Goal: Check status: Check status

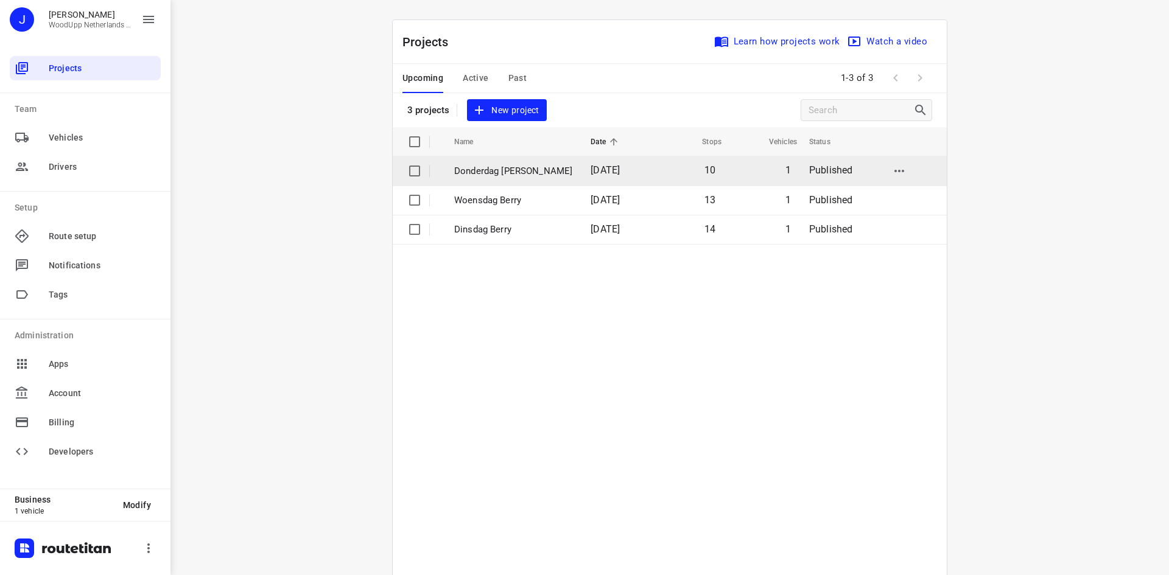
click at [519, 180] on td "Donderdag [PERSON_NAME]" at bounding box center [511, 170] width 139 height 29
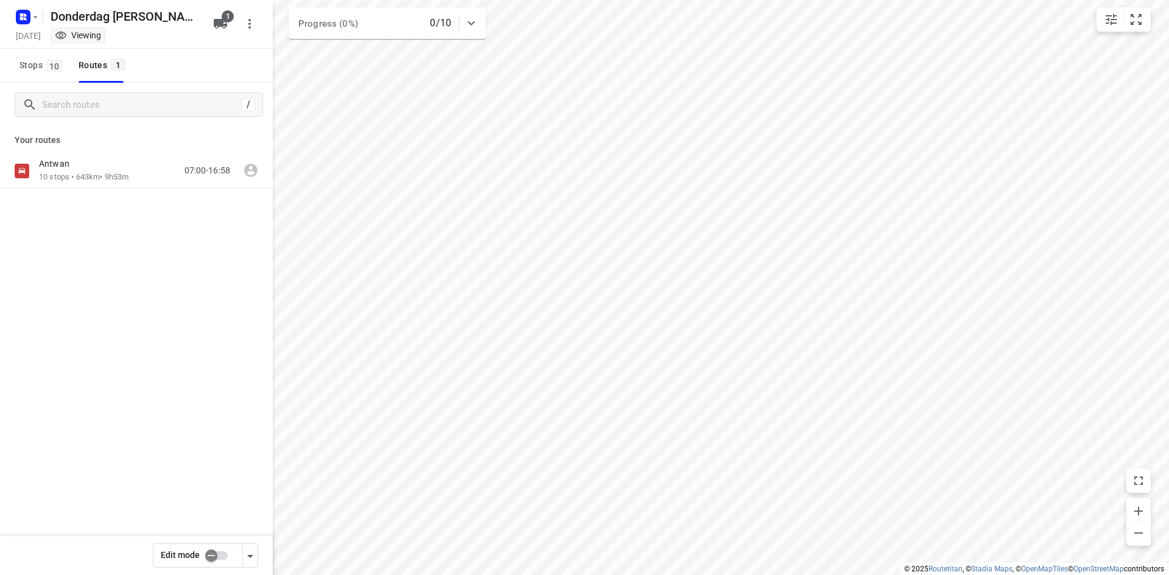
click at [146, 198] on div "Antwan 10 stops • 643km • 9h53m 07:00-16:58" at bounding box center [136, 213] width 273 height 119
click at [33, 16] on icon "button" at bounding box center [35, 17] width 10 height 10
click at [97, 128] on div "Woensdag Berry [DATE]" at bounding box center [122, 137] width 219 height 24
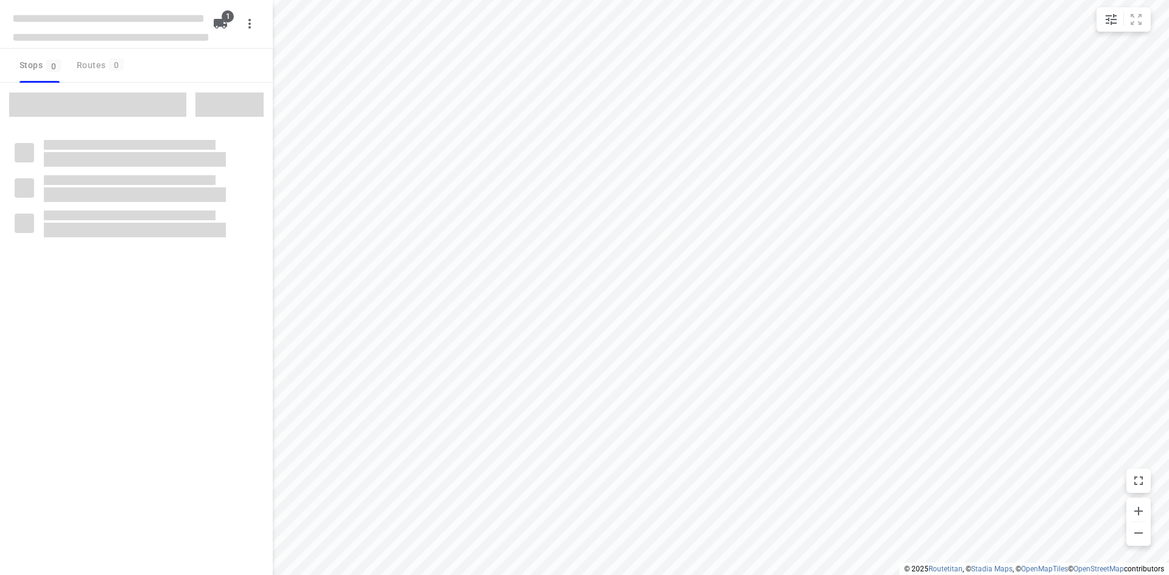
type input "distance"
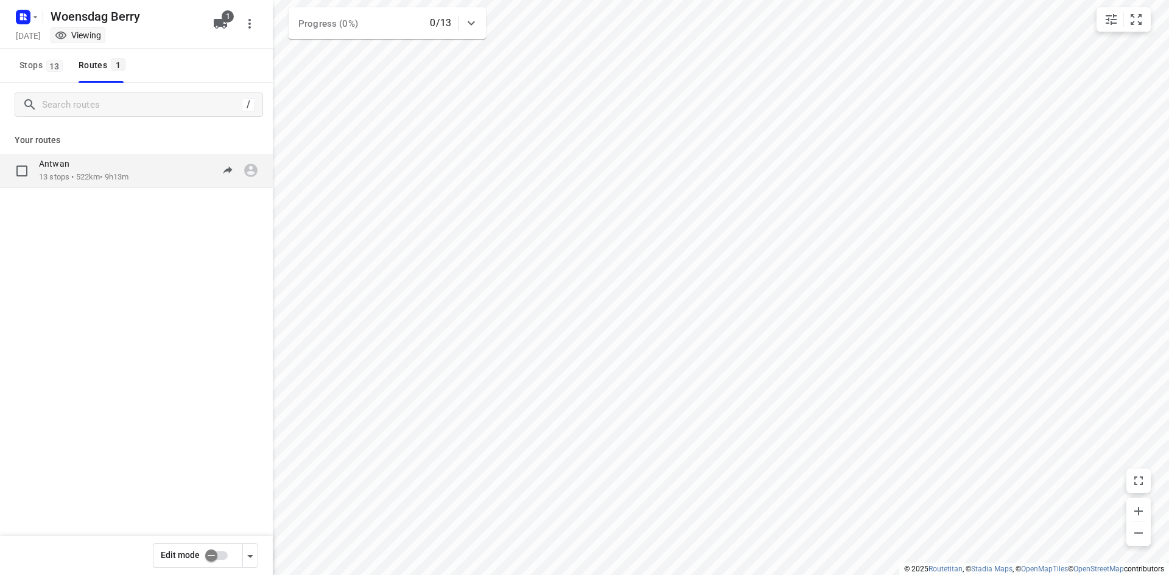
click at [128, 165] on div "Antwan" at bounding box center [84, 164] width 90 height 13
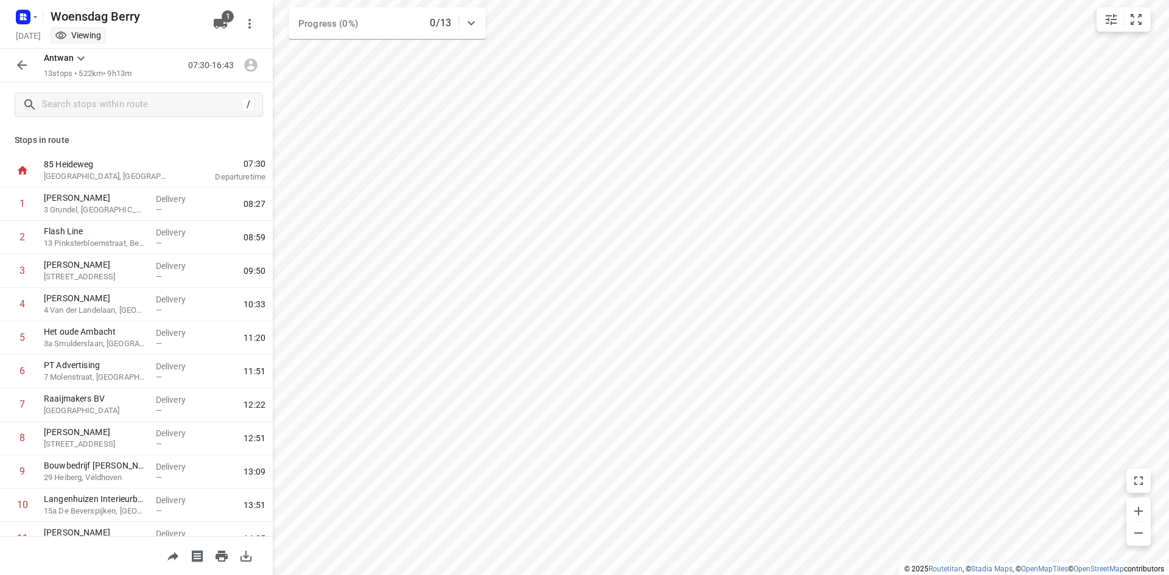
click at [26, 55] on button "button" at bounding box center [22, 65] width 24 height 24
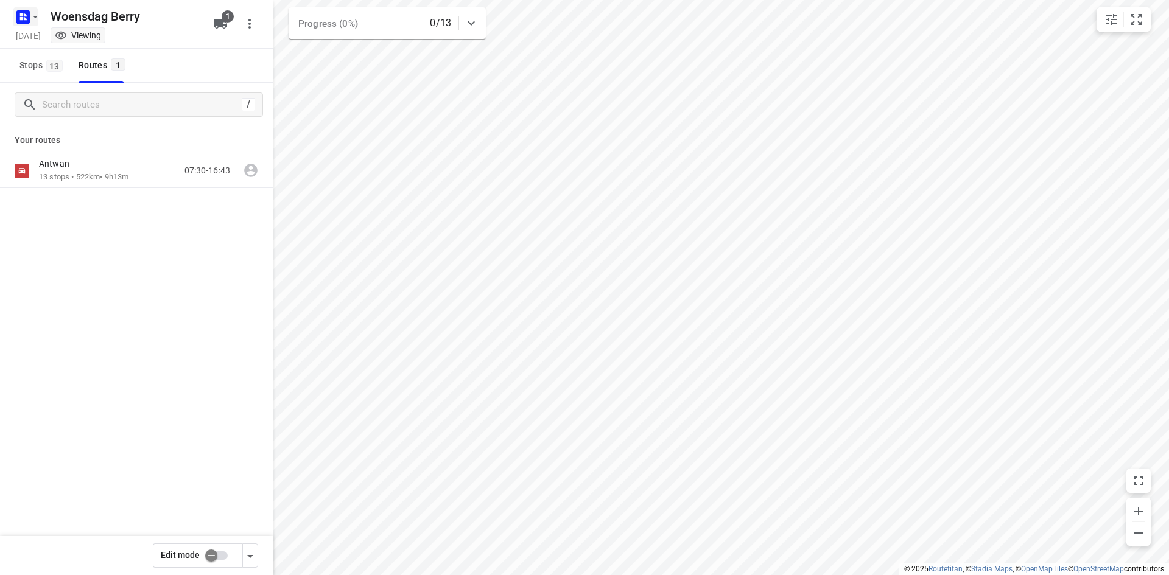
click at [30, 16] on rect "button" at bounding box center [23, 17] width 15 height 15
click at [50, 36] on p "Back to projects" at bounding box center [75, 43] width 68 height 14
